Goal: Entertainment & Leisure: Consume media (video, audio)

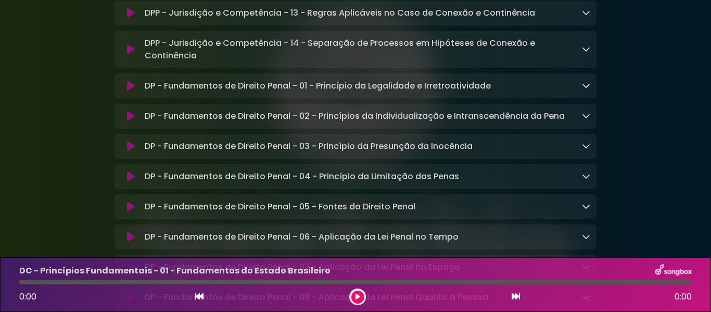
scroll to position [4840, 0]
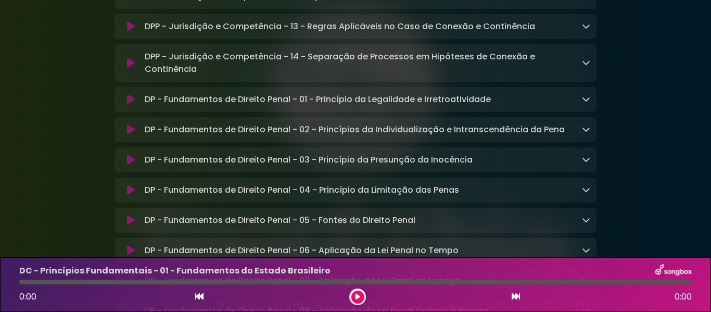
click at [135, 105] on button at bounding box center [131, 99] width 20 height 10
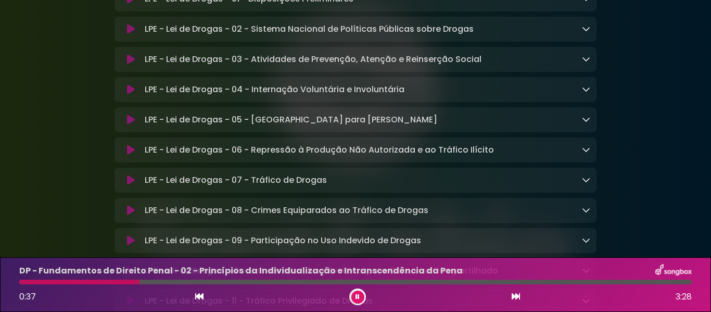
scroll to position [1480, 0]
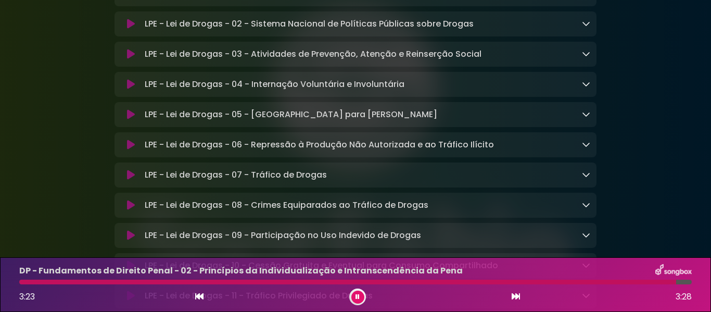
click at [20, 283] on div at bounding box center [347, 281] width 657 height 5
click at [21, 282] on div at bounding box center [347, 281] width 657 height 5
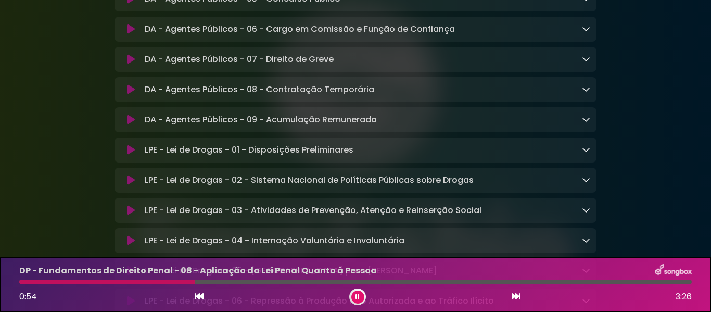
scroll to position [1376, 0]
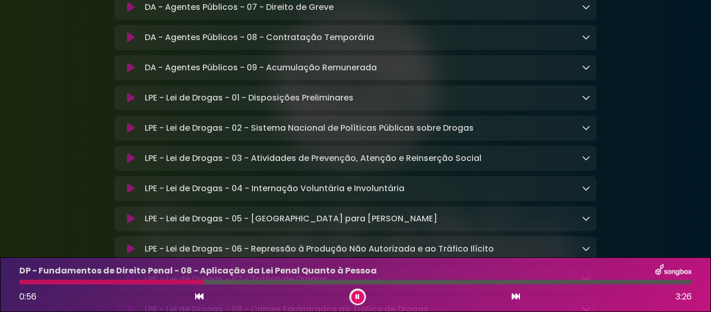
click at [130, 103] on icon at bounding box center [131, 98] width 8 height 10
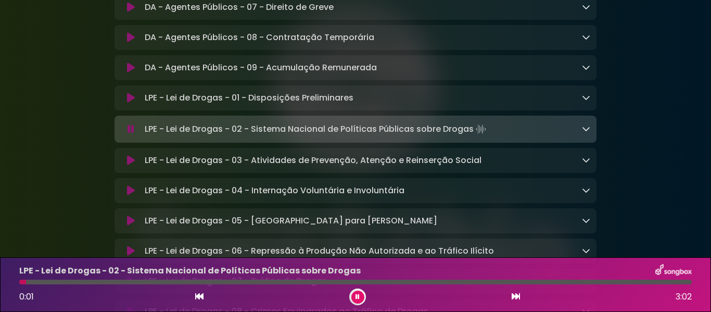
click at [129, 103] on icon at bounding box center [131, 98] width 8 height 10
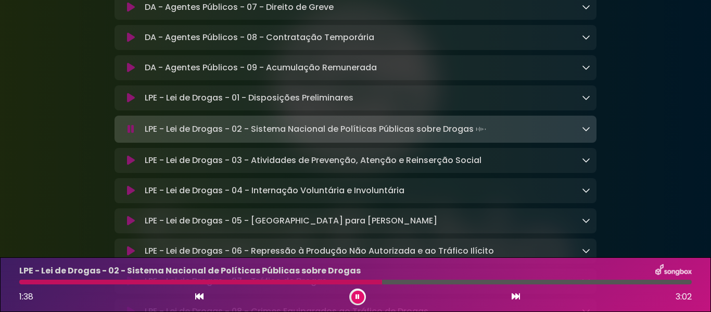
click at [133, 165] on icon at bounding box center [131, 160] width 8 height 10
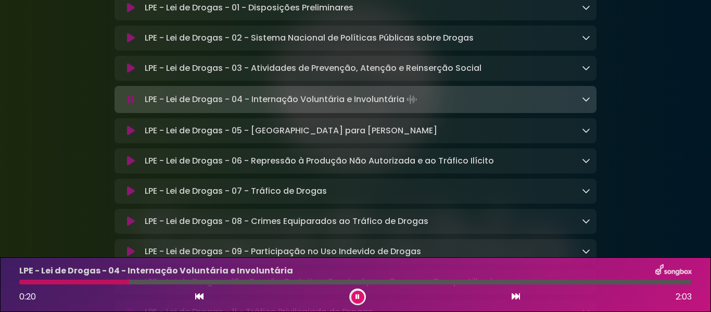
scroll to position [1480, 0]
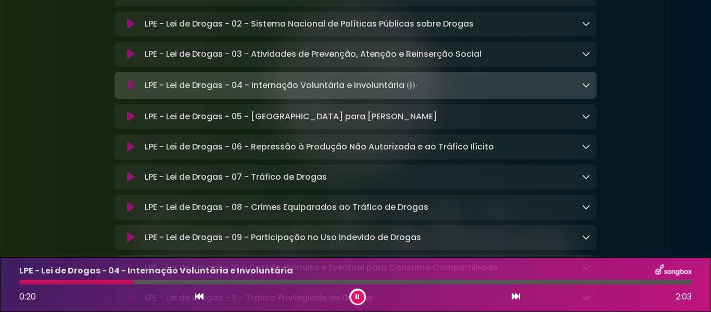
click at [134, 122] on icon at bounding box center [131, 116] width 8 height 10
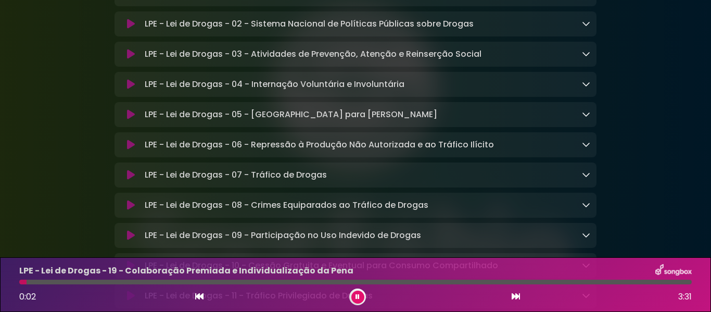
click at [352, 295] on button at bounding box center [357, 296] width 13 height 13
click at [355, 299] on icon at bounding box center [357, 297] width 5 height 6
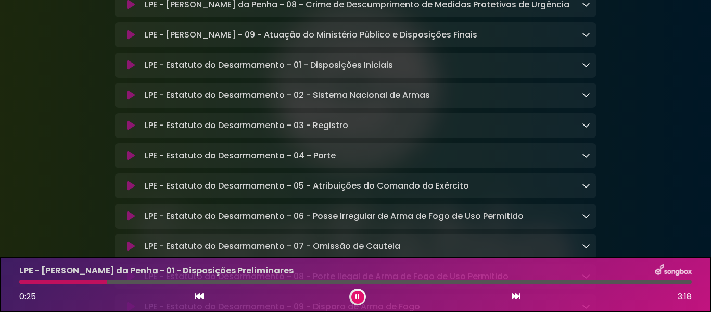
scroll to position [2364, 0]
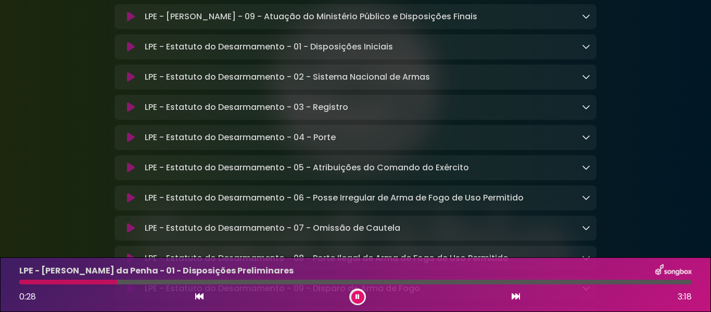
click at [131, 52] on icon at bounding box center [131, 47] width 8 height 10
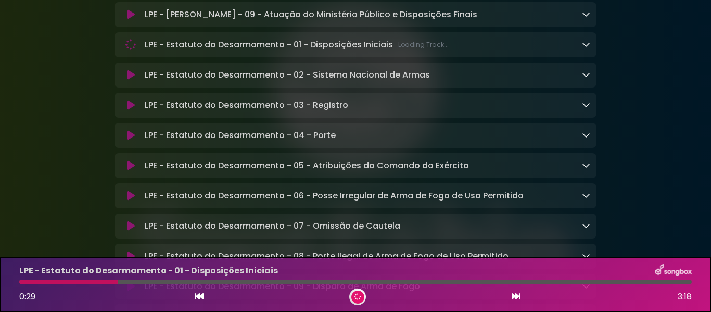
scroll to position [2363, 0]
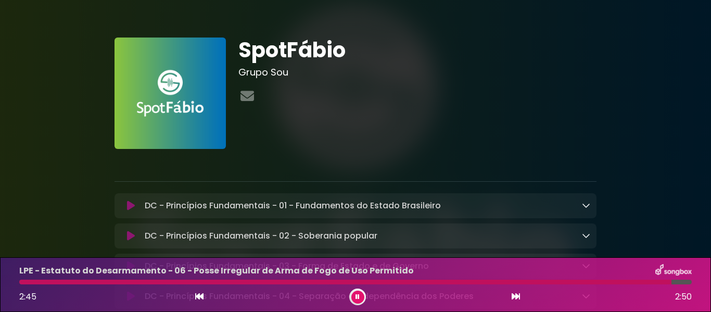
scroll to position [2363, 0]
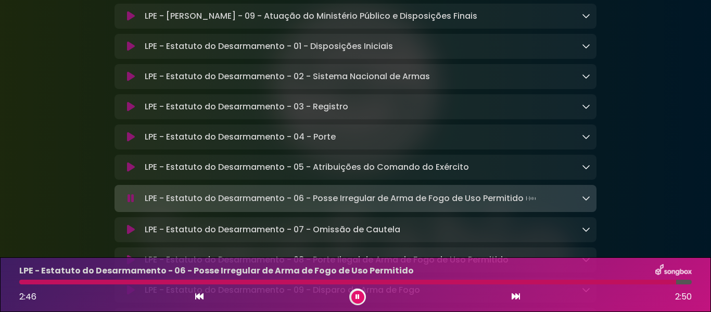
click at [362, 295] on button at bounding box center [357, 296] width 13 height 13
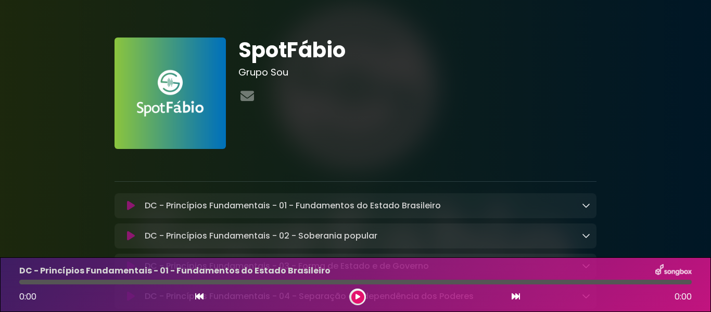
click at [360, 298] on icon at bounding box center [357, 297] width 5 height 6
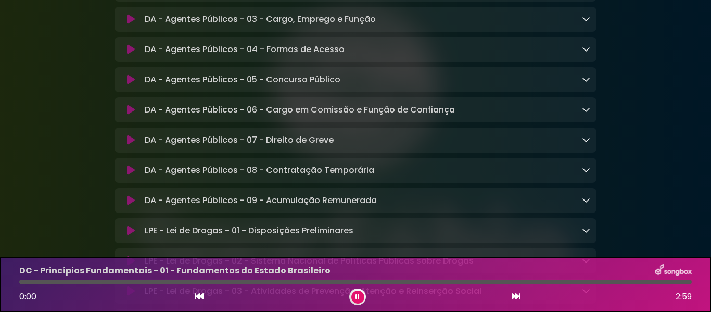
scroll to position [1251, 0]
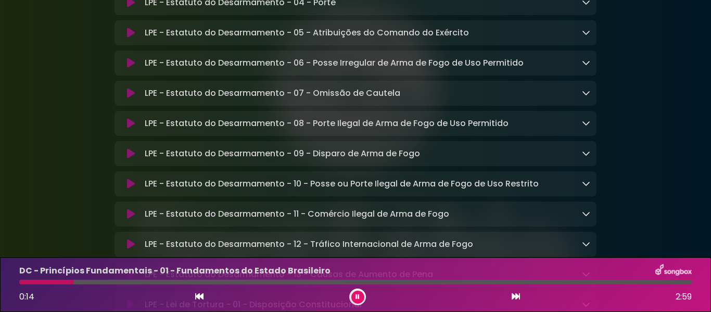
scroll to position [2500, 0]
click at [136, 98] on button at bounding box center [131, 92] width 20 height 10
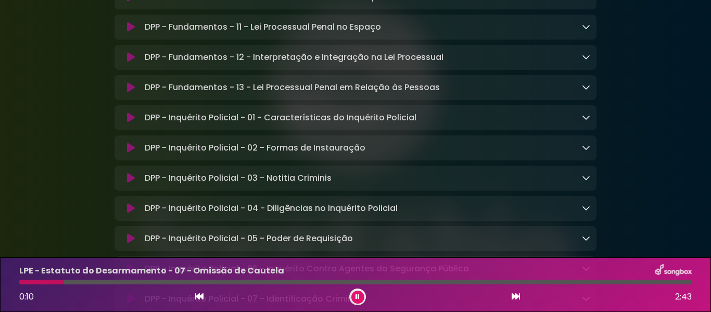
scroll to position [3645, 0]
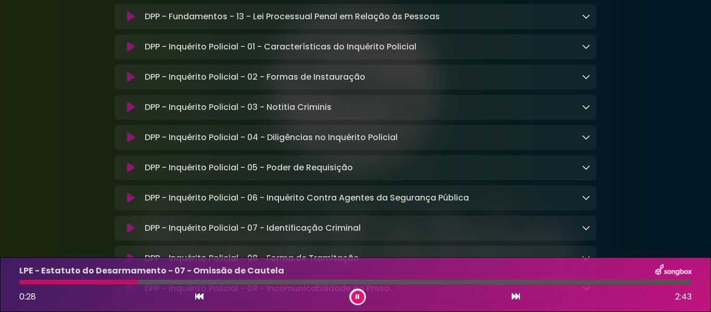
click at [128, 52] on icon at bounding box center [131, 47] width 8 height 10
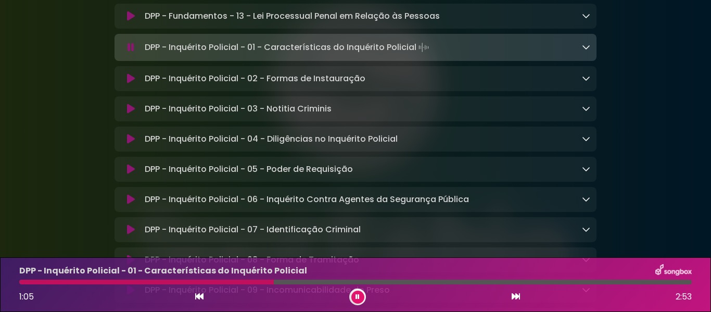
click at [133, 84] on icon at bounding box center [131, 78] width 8 height 10
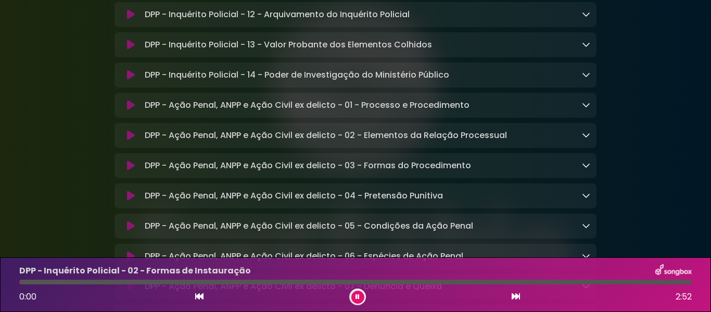
scroll to position [4061, 0]
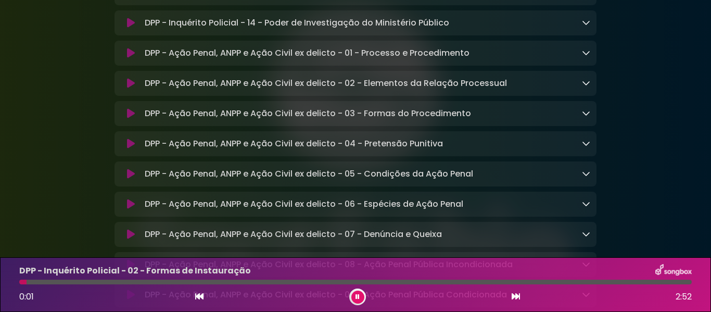
click at [134, 58] on icon at bounding box center [131, 53] width 8 height 10
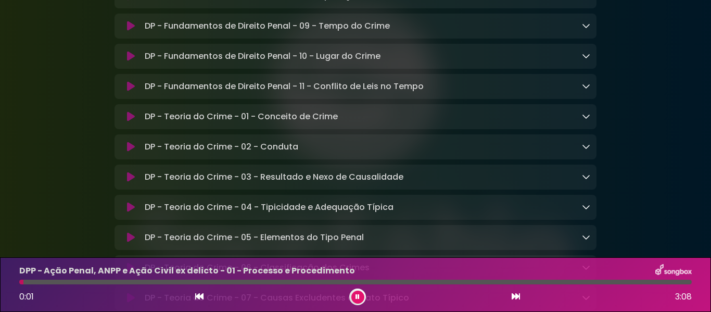
scroll to position [5154, 0]
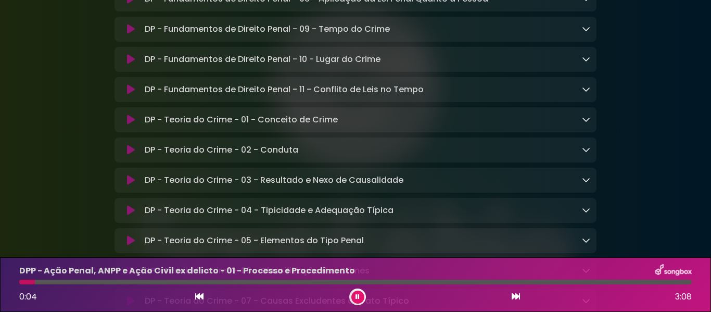
click at [134, 279] on div at bounding box center [355, 281] width 672 height 5
click at [137, 125] on button at bounding box center [131, 119] width 20 height 10
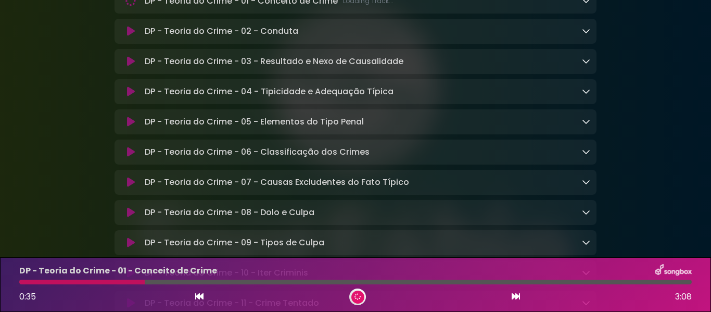
scroll to position [5308, 0]
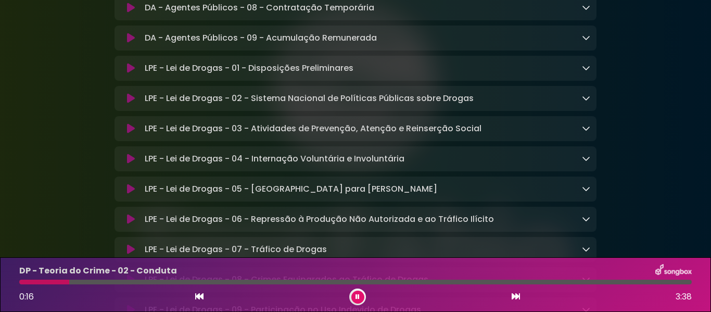
scroll to position [1353, 0]
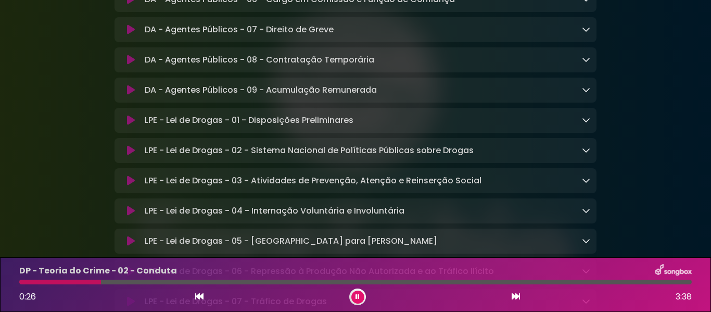
click at [129, 125] on icon at bounding box center [131, 120] width 8 height 10
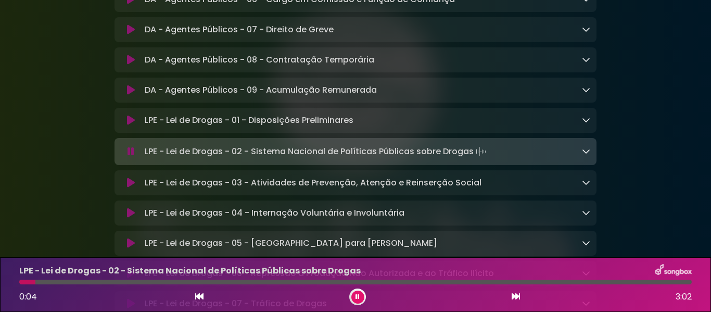
click at [130, 125] on icon at bounding box center [131, 120] width 8 height 10
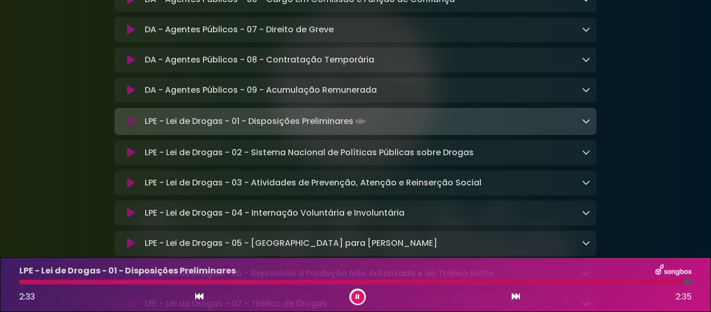
click at [20, 282] on div at bounding box center [351, 281] width 665 height 5
click at [21, 283] on div at bounding box center [354, 281] width 671 height 5
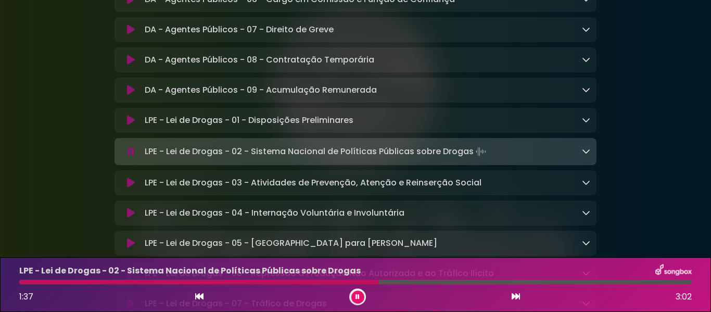
click at [135, 188] on button at bounding box center [131, 182] width 20 height 10
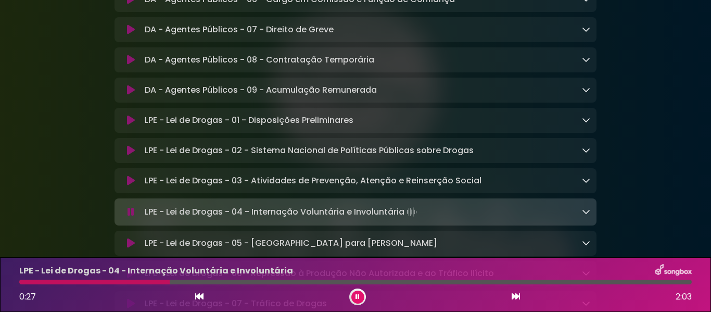
scroll to position [1405, 0]
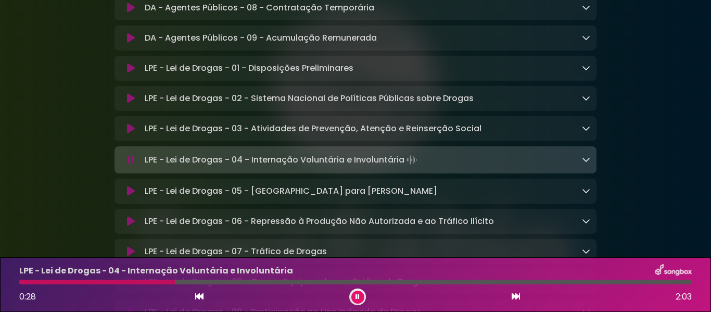
click at [125, 196] on button at bounding box center [131, 191] width 20 height 10
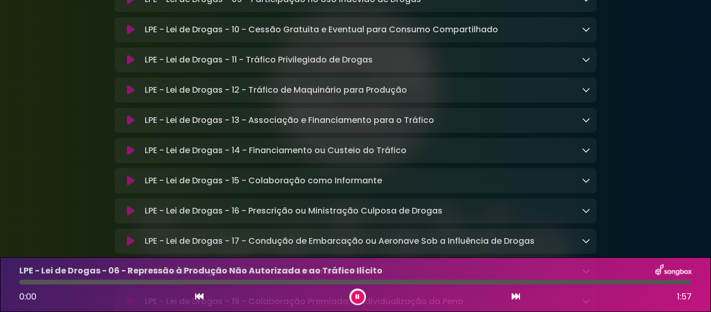
scroll to position [1719, 0]
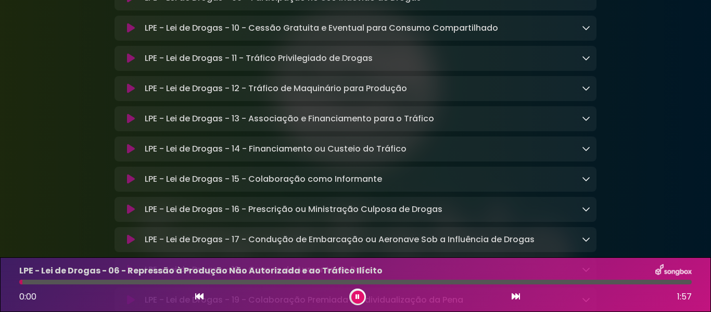
click at [361, 293] on button at bounding box center [357, 296] width 13 height 13
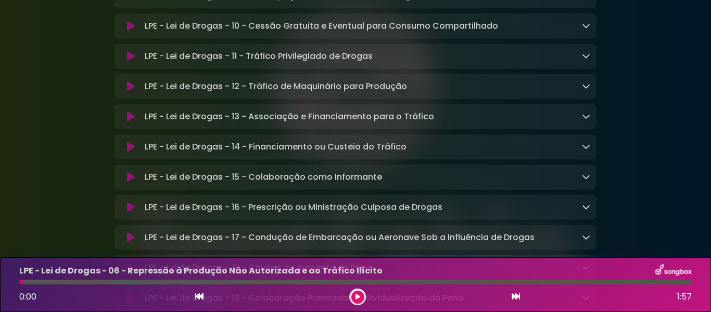
scroll to position [1717, 0]
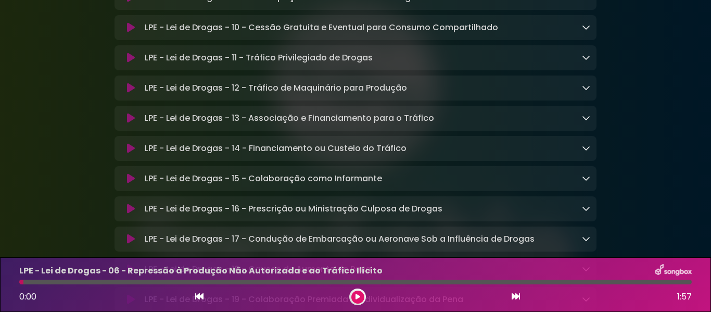
click at [357, 298] on icon at bounding box center [357, 296] width 6 height 7
click at [356, 296] on icon at bounding box center [358, 296] width 6 height 7
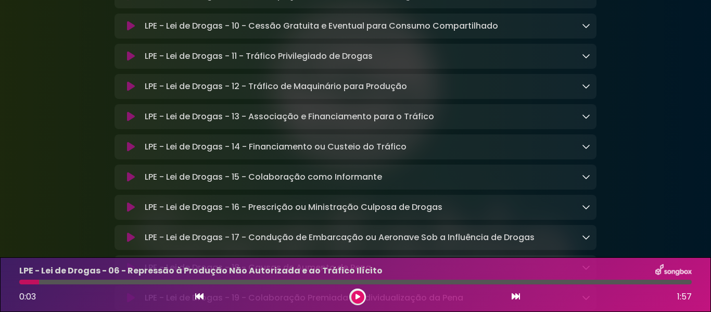
scroll to position [1717, 0]
